Goal: Task Accomplishment & Management: Manage account settings

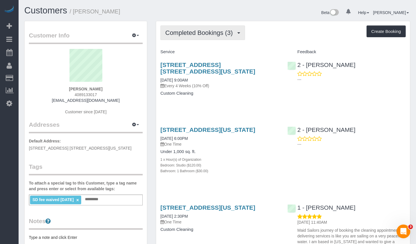
click at [221, 30] on span "Completed Bookings (3)" at bounding box center [200, 32] width 70 height 7
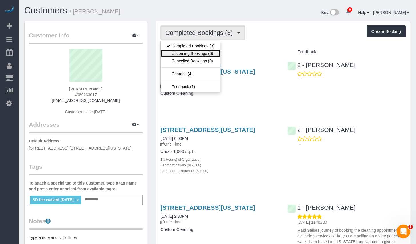
click at [188, 54] on link "Upcoming Bookings (6)" at bounding box center [190, 53] width 59 height 7
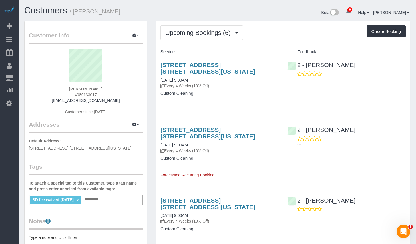
click at [241, 106] on div "[STREET_ADDRESS] [STREET_ADDRESS][US_STATE] [DATE] 9:00AM Every 4 Weeks (10% Of…" at bounding box center [219, 82] width 127 height 51
click at [226, 63] on link "[STREET_ADDRESS] [STREET_ADDRESS][US_STATE]" at bounding box center [207, 67] width 95 height 13
drag, startPoint x: 352, startPoint y: 64, endPoint x: 307, endPoint y: 62, distance: 44.9
click at [307, 62] on div "2 - [PERSON_NAME] ---" at bounding box center [346, 71] width 127 height 28
copy link "[PERSON_NAME]"
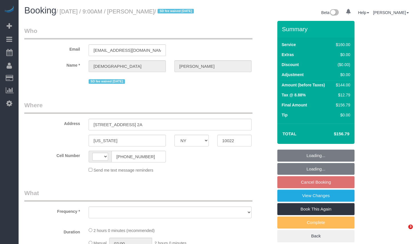
select select "NY"
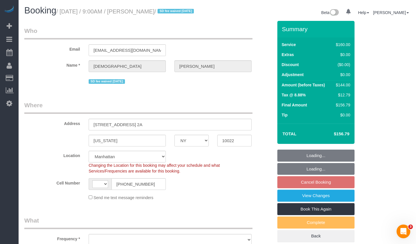
select select "string:stripe-pm_1RYpe84VGloSiKo7FmGxFEgH"
select select "string:[GEOGRAPHIC_DATA]"
select select "object:805"
select select "number:57"
select select "number:90"
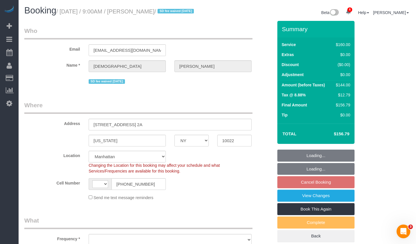
select select "number:15"
select select "number:5"
select select "object:959"
select select "spot2"
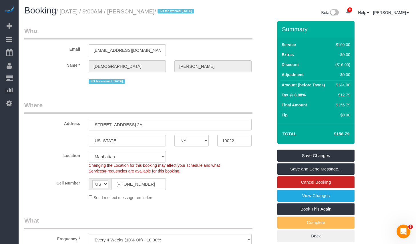
drag, startPoint x: 65, startPoint y: 11, endPoint x: 173, endPoint y: 11, distance: 108.3
click at [173, 11] on small "/ August 14, 2025 / 9:00AM / Vaishali Desai / SD fee waived 05/05/25" at bounding box center [125, 11] width 139 height 6
copy small "August 14, 2025 / 9:00AM / Vaishali Desai"
